Goal: Transaction & Acquisition: Subscribe to service/newsletter

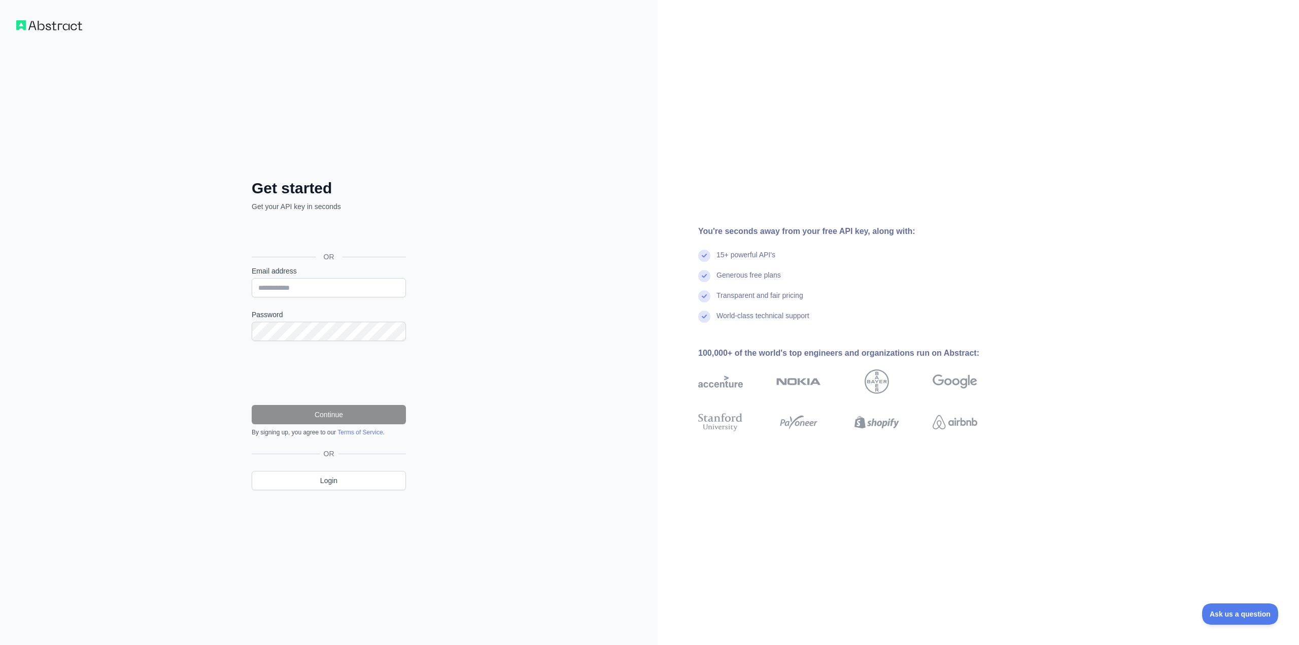
click at [482, 202] on div "Get started Get your API key in seconds OR Email address Password Continue By s…" at bounding box center [329, 322] width 658 height 645
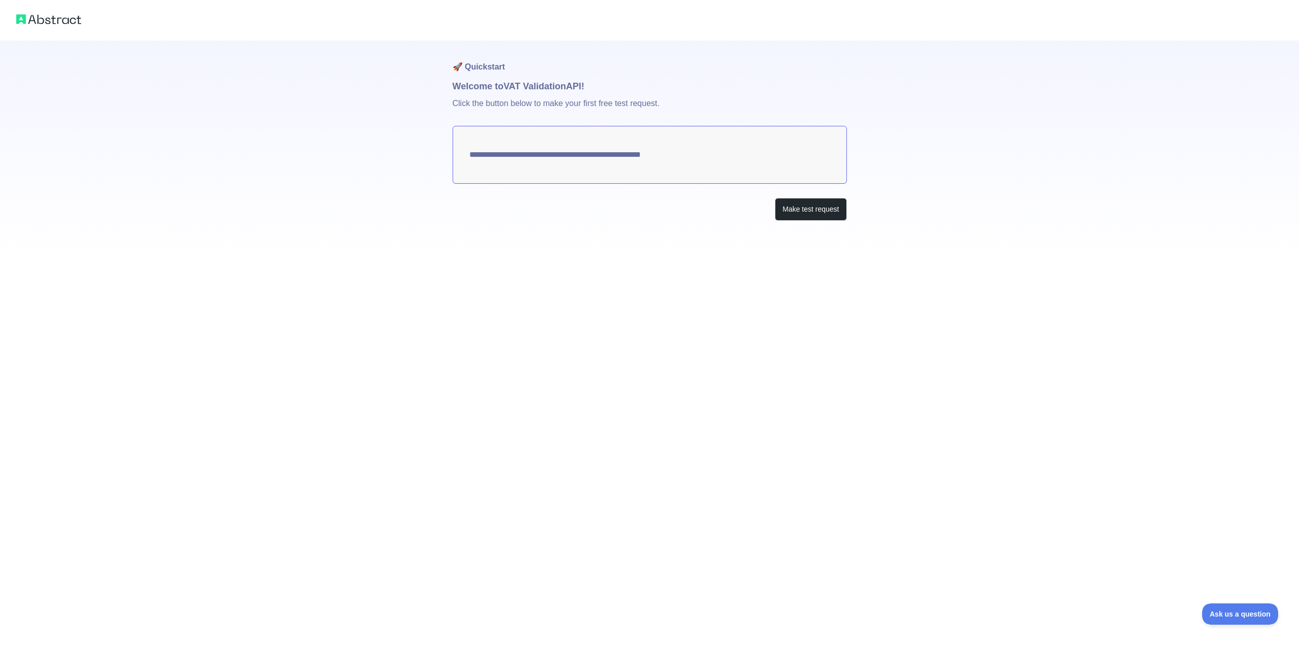
click at [609, 142] on textarea "**********" at bounding box center [650, 155] width 394 height 58
click at [610, 157] on textarea "**********" at bounding box center [650, 155] width 394 height 58
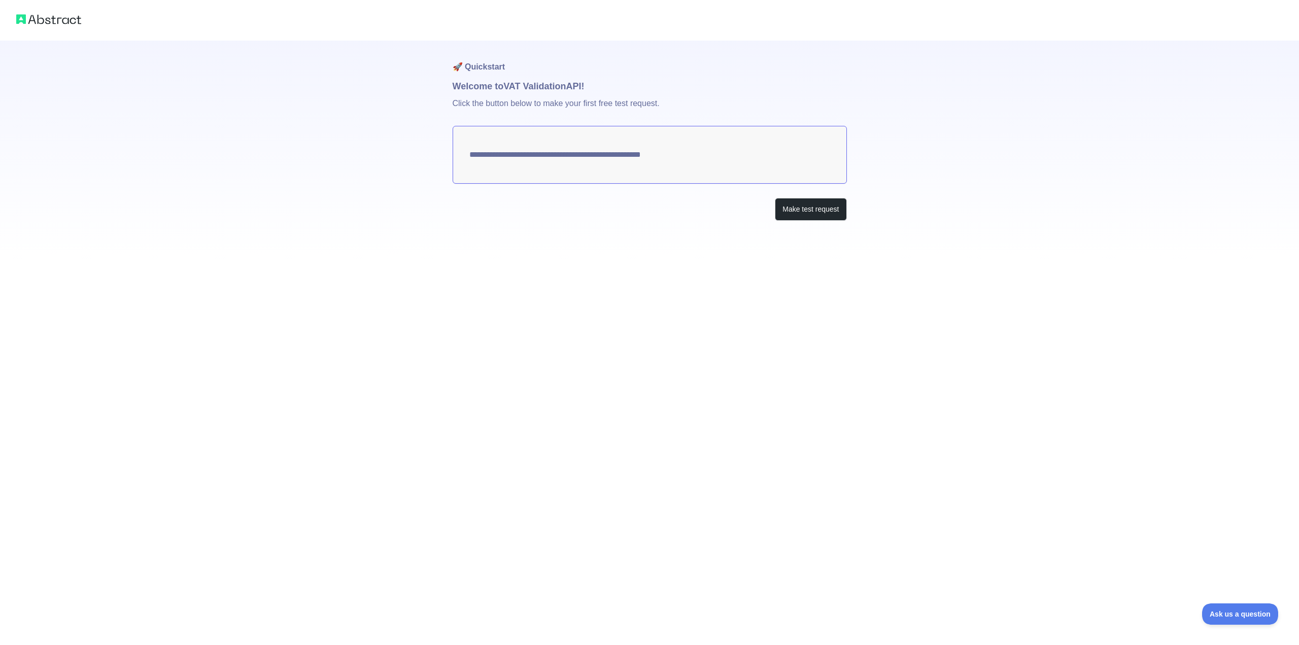
drag, startPoint x: 696, startPoint y: 157, endPoint x: 527, endPoint y: 156, distance: 169.0
click at [527, 156] on textarea "**********" at bounding box center [650, 155] width 394 height 58
click at [827, 211] on button "Make test request" at bounding box center [811, 209] width 72 height 23
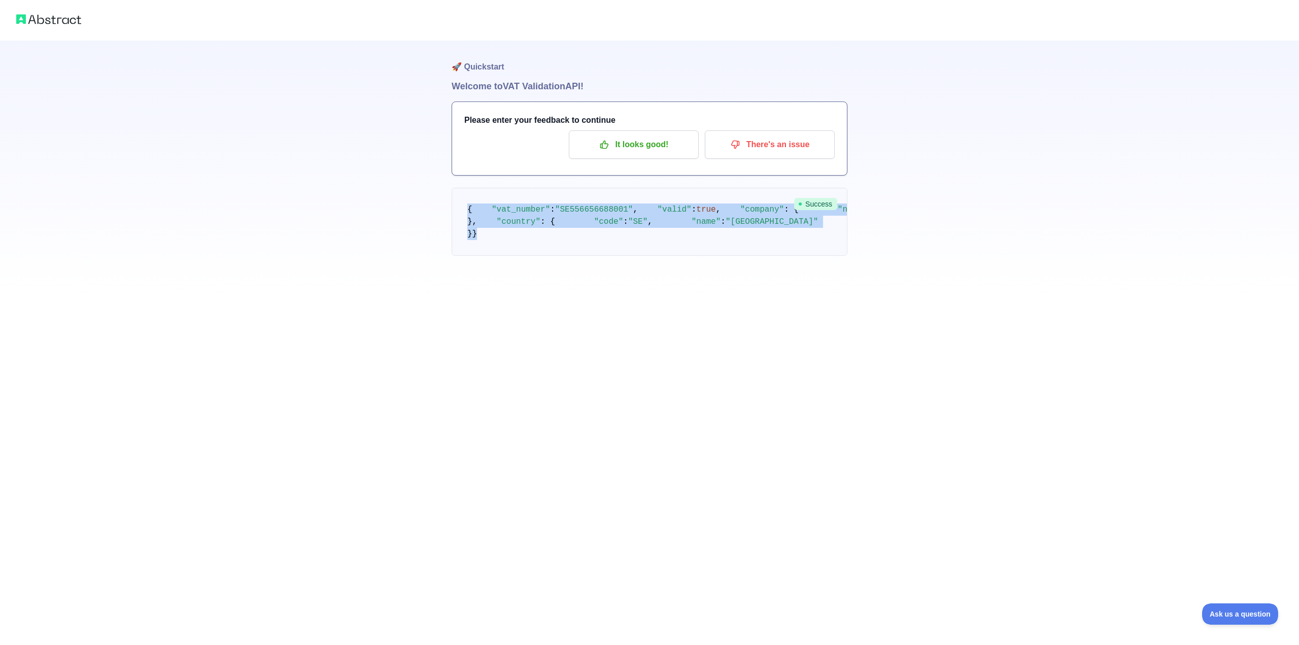
drag, startPoint x: 475, startPoint y: 346, endPoint x: 464, endPoint y: 209, distance: 137.9
click at [464, 209] on pre "{ "vat_number" : "SE556656688001" , "valid" : true , "company" : { "name" : "GO…" at bounding box center [650, 222] width 396 height 68
click at [478, 214] on span at bounding box center [481, 209] width 19 height 9
drag, startPoint x: 468, startPoint y: 209, endPoint x: 513, endPoint y: 350, distance: 148.1
click at [513, 256] on pre "{ "vat_number" : "SE556656688001" , "valid" : true , "company" : { "name" : "GO…" at bounding box center [650, 222] width 396 height 68
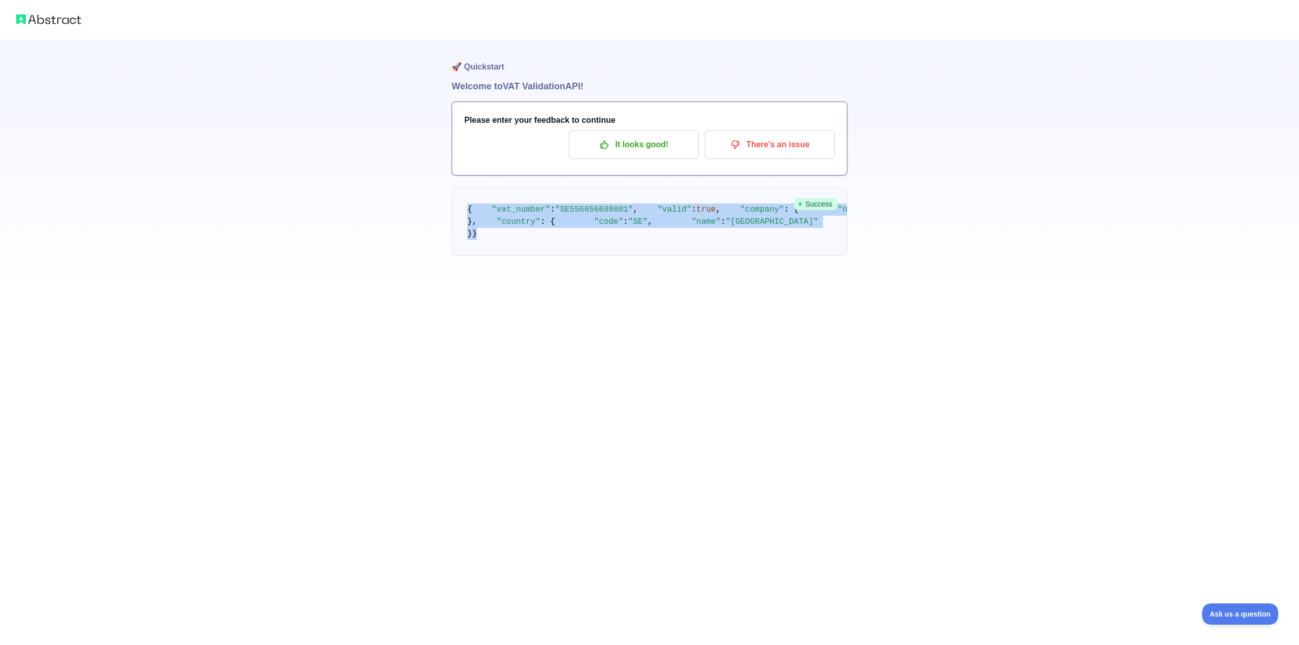
click at [569, 458] on div "🚀 Quickstart Welcome to VAT Validation API! Please enter your feedback to conti…" at bounding box center [649, 322] width 1299 height 645
click at [571, 455] on div "🚀 Quickstart Welcome to VAT Validation API! Please enter your feedback to conti…" at bounding box center [649, 322] width 1299 height 645
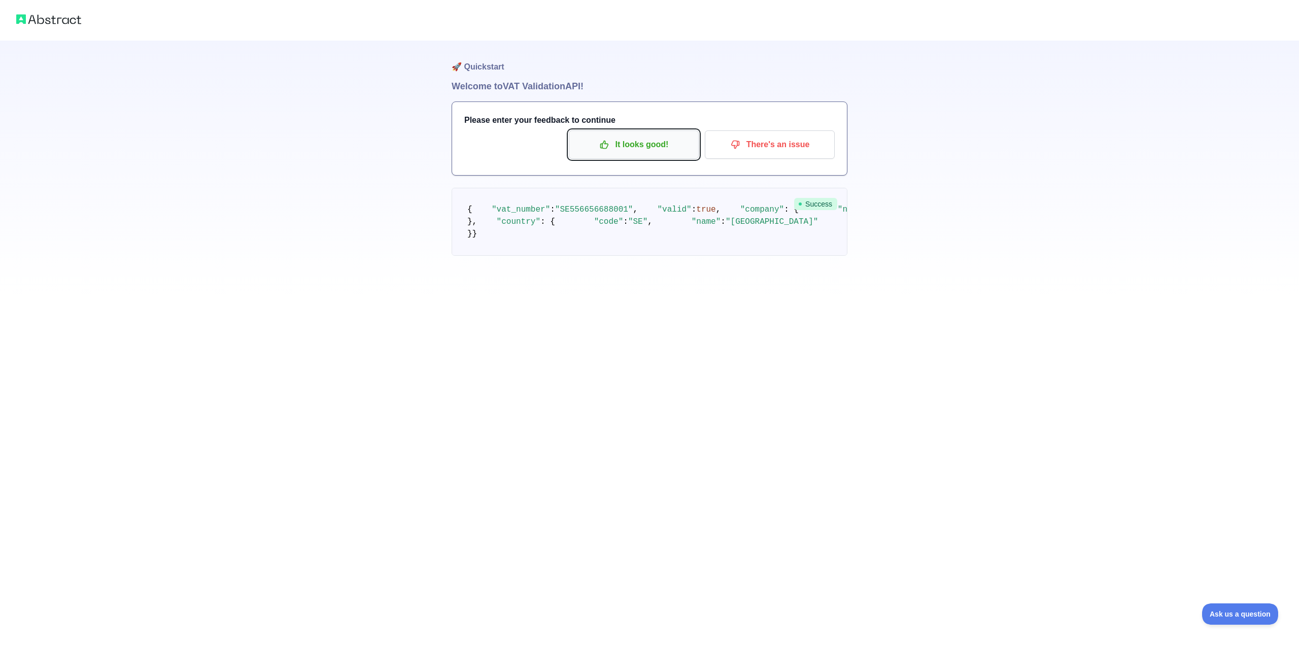
click at [654, 146] on p "It looks good!" at bounding box center [633, 144] width 115 height 17
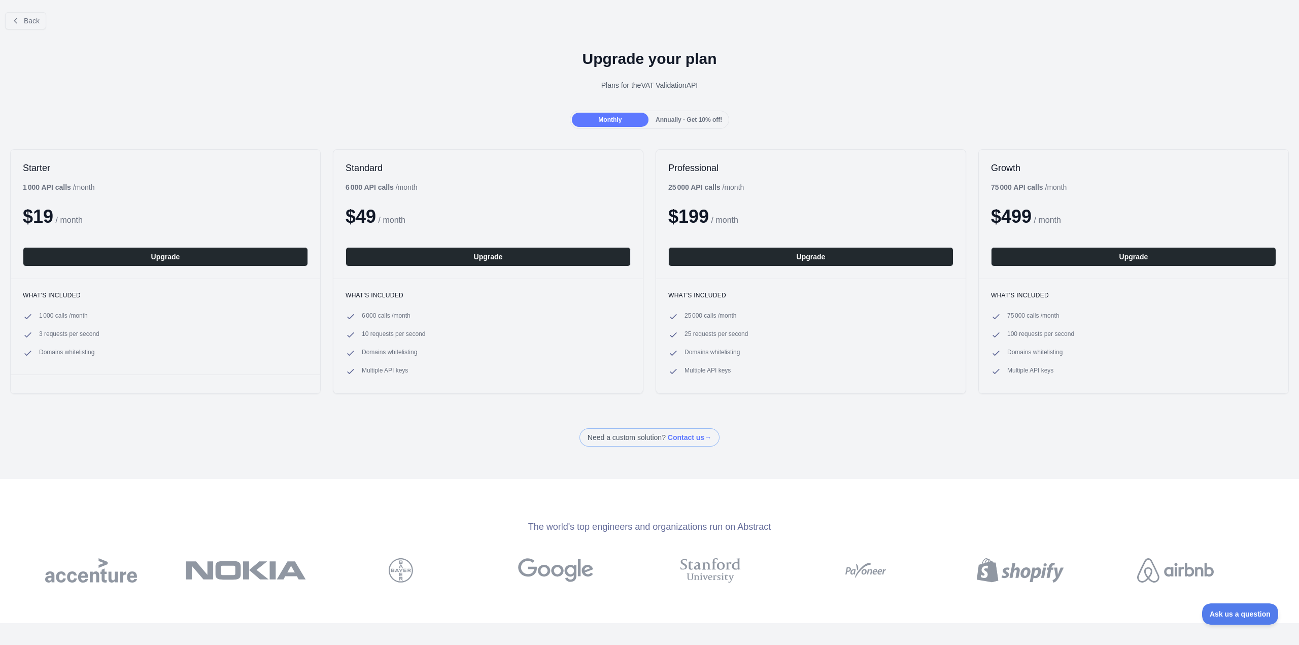
click at [482, 38] on div "Upgrade your plan Plans for the VAT Validation API" at bounding box center [649, 74] width 1299 height 73
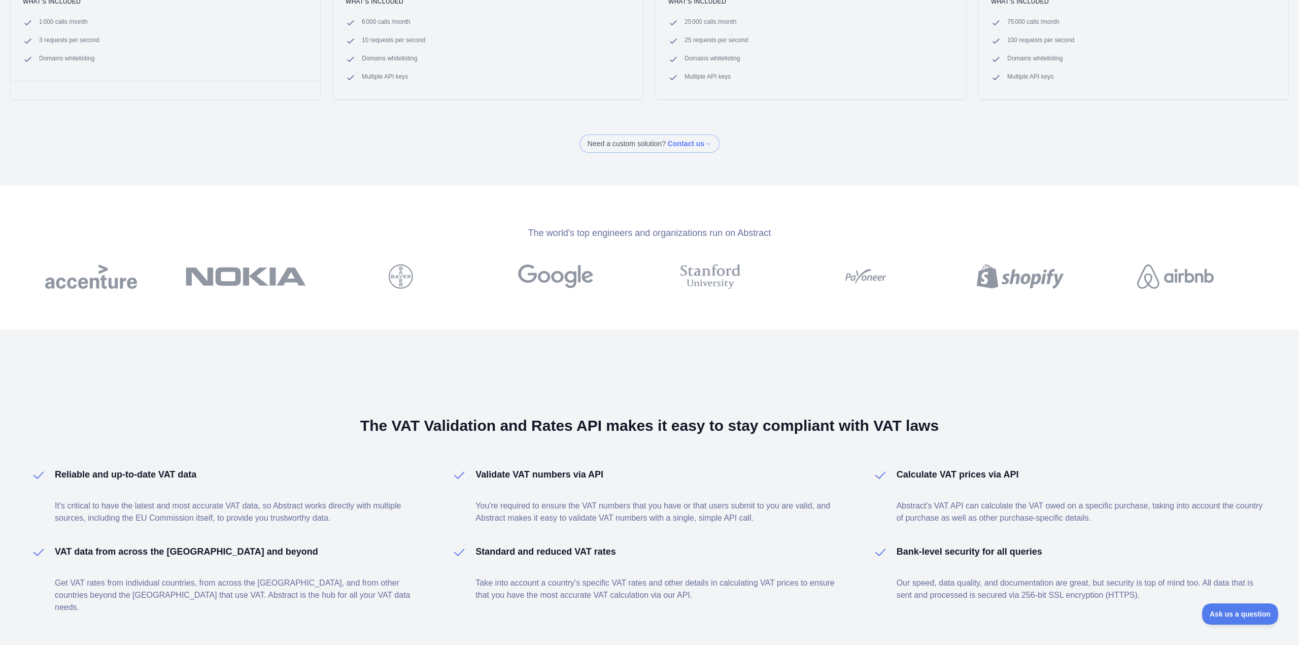
scroll to position [287, 0]
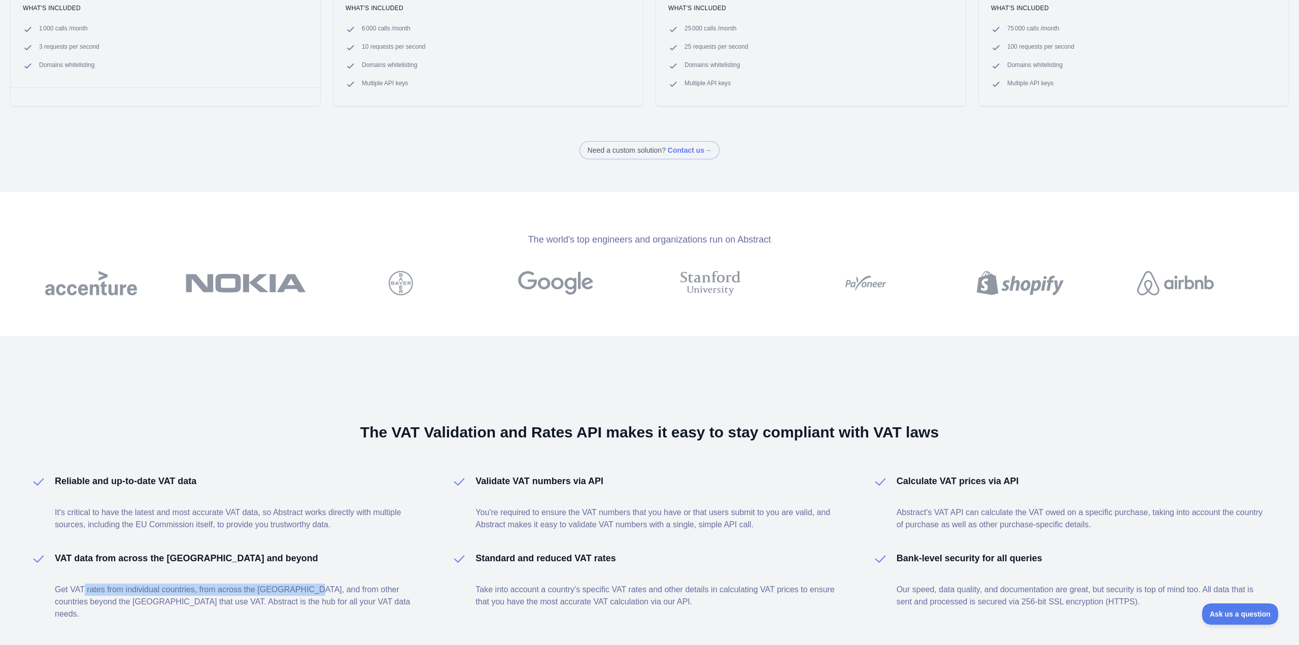
drag, startPoint x: 83, startPoint y: 593, endPoint x: 317, endPoint y: 587, distance: 233.5
click at [309, 591] on p "Get VAT rates from individual countries, from across the [GEOGRAPHIC_DATA], and…" at bounding box center [241, 602] width 372 height 37
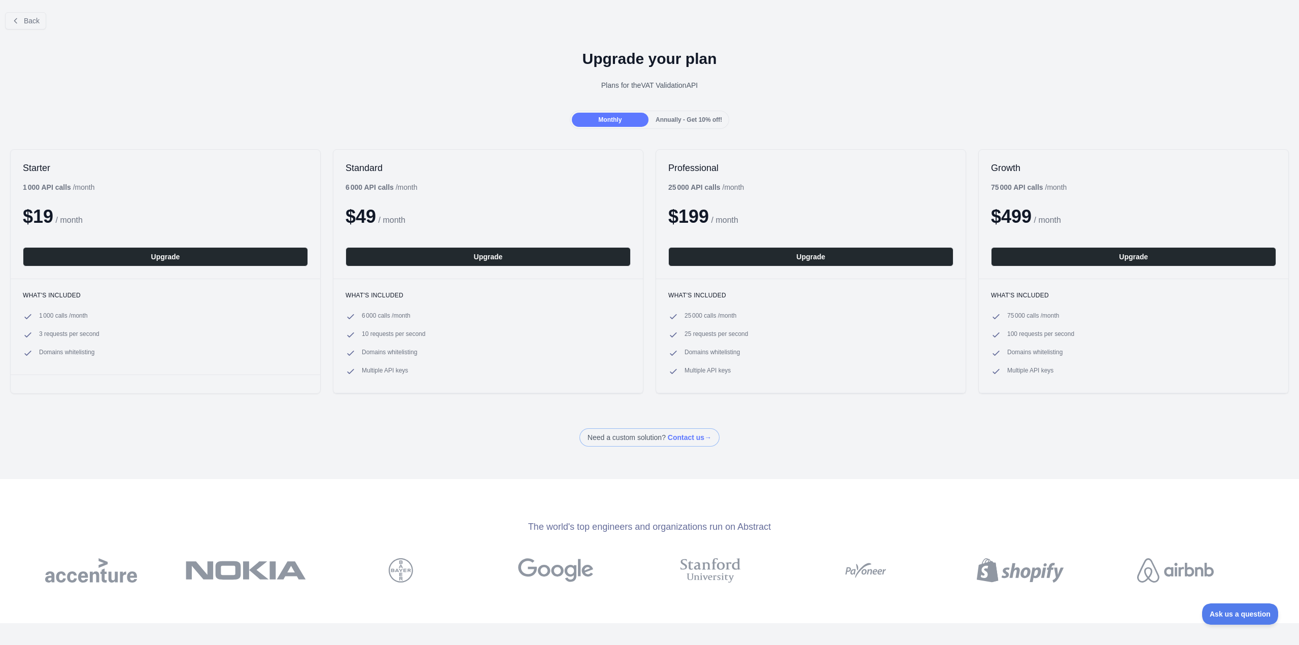
click at [691, 124] on div "Annually - Get 10% off!" at bounding box center [689, 120] width 77 height 14
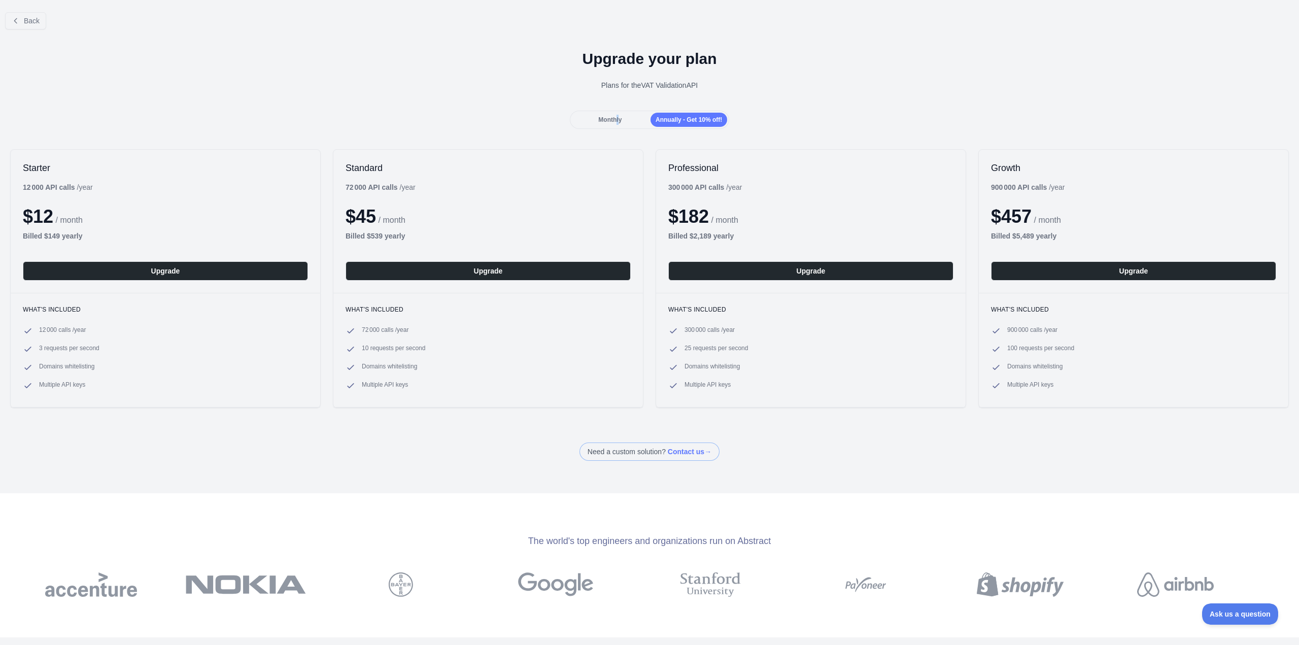
click at [616, 120] on span "Monthly" at bounding box center [609, 119] width 23 height 7
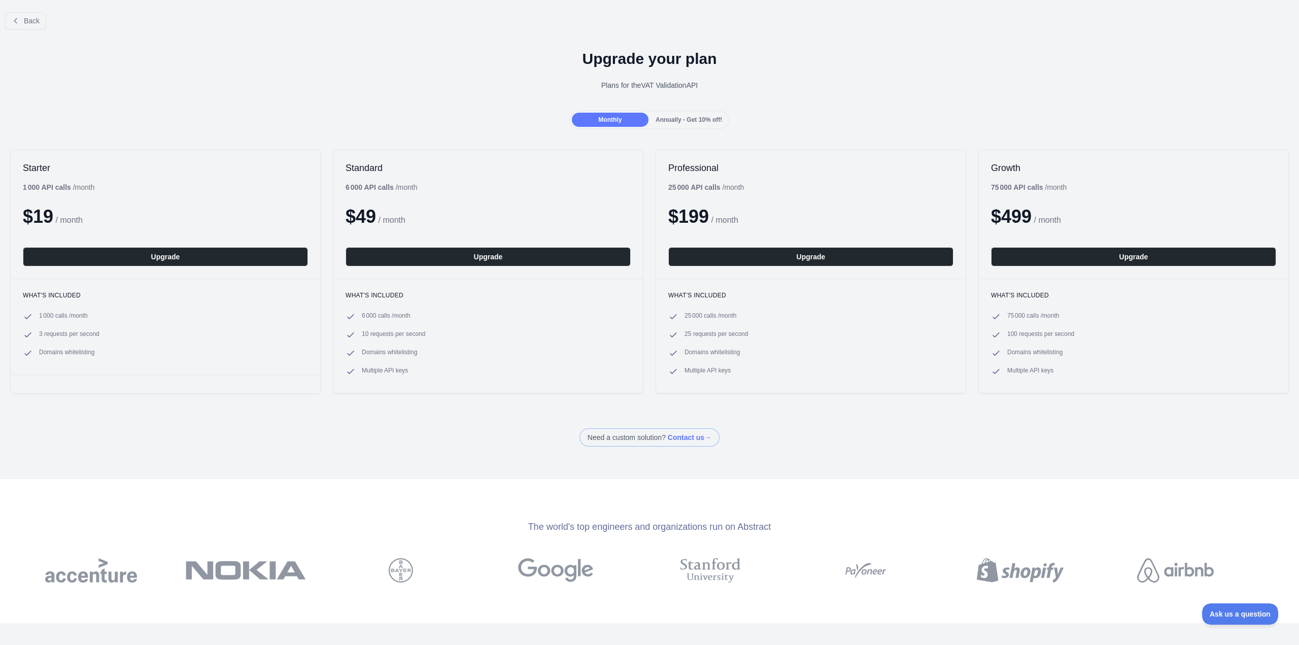
click at [662, 123] on span "Annually - Get 10% off!" at bounding box center [689, 119] width 66 height 7
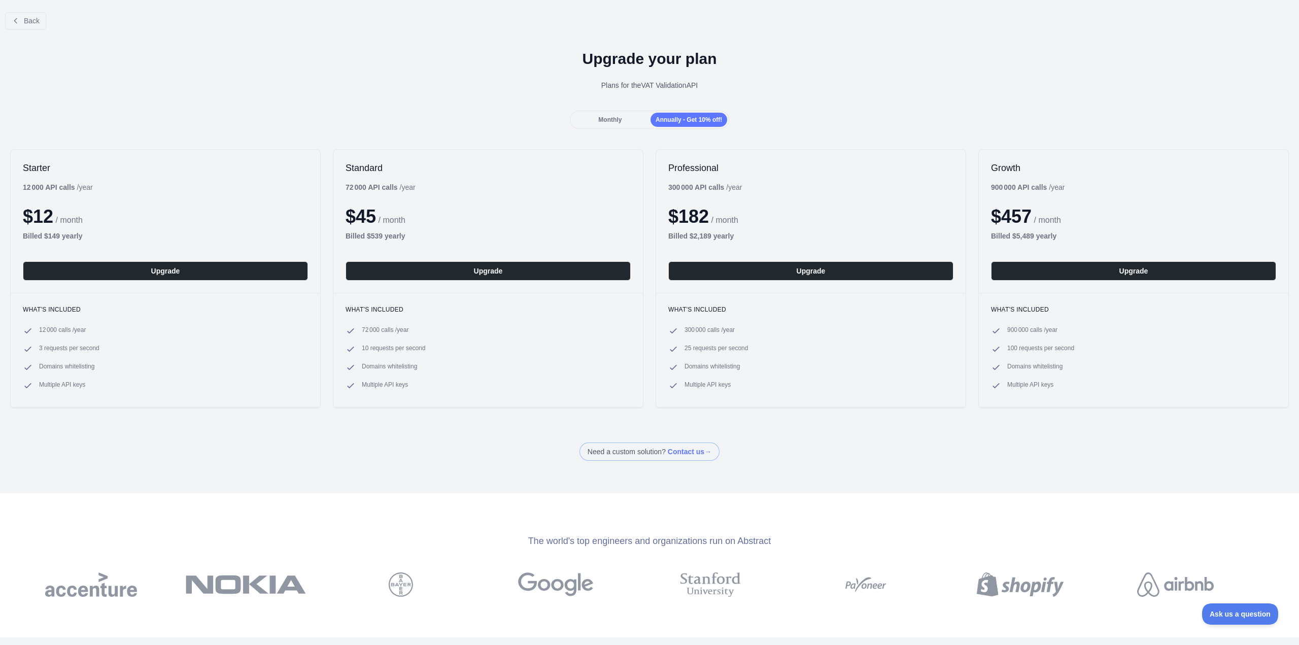
click at [364, 135] on div "Back Upgrade your plan Plans for the VAT Validation API Monthly Annually - Get …" at bounding box center [649, 232] width 1299 height 457
click at [610, 118] on span "Monthly" at bounding box center [609, 119] width 23 height 7
